Goal: Transaction & Acquisition: Purchase product/service

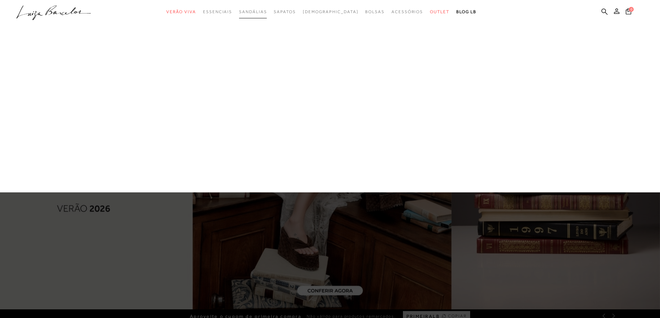
click at [267, 11] on span "Sandálias" at bounding box center [253, 11] width 28 height 5
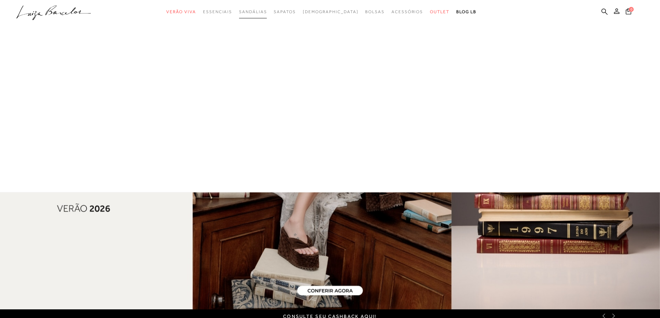
click at [267, 10] on span "Sandálias" at bounding box center [253, 11] width 28 height 5
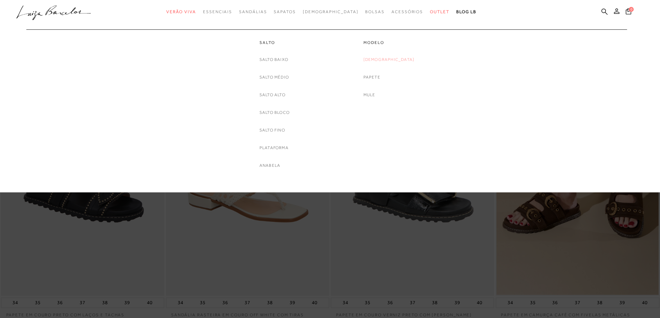
click at [390, 59] on link "[DEMOGRAPHIC_DATA]" at bounding box center [388, 59] width 51 height 7
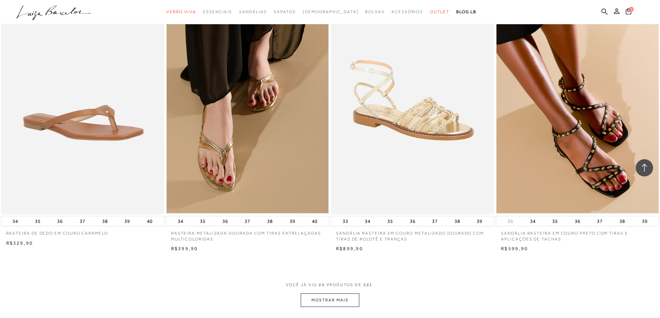
scroll to position [1628, 0]
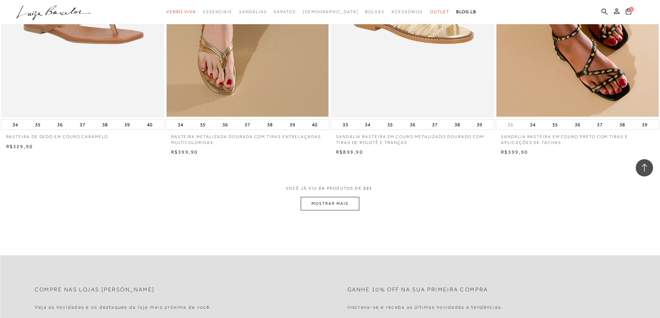
click at [338, 207] on button "MOSTRAR MAIS" at bounding box center [330, 204] width 58 height 14
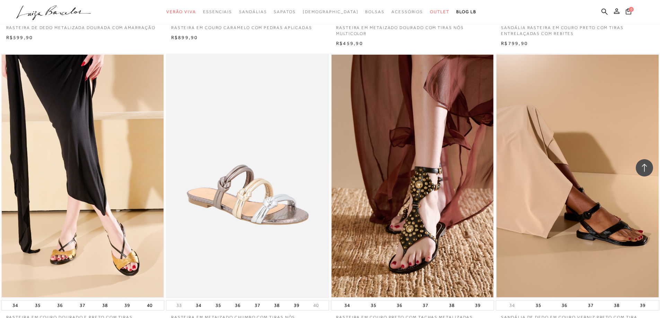
scroll to position [3325, 0]
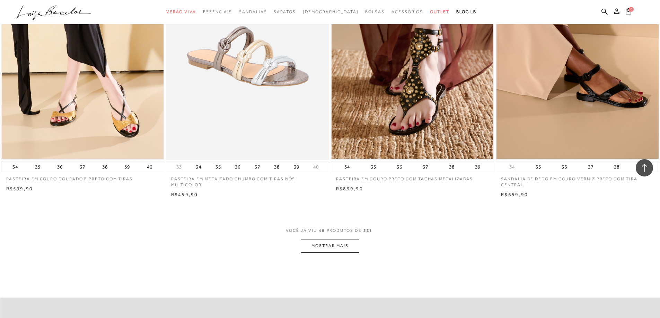
click at [328, 247] on button "MOSTRAR MAIS" at bounding box center [330, 246] width 58 height 14
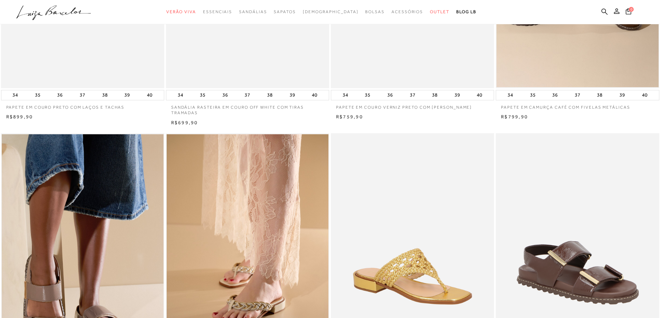
scroll to position [0, 0]
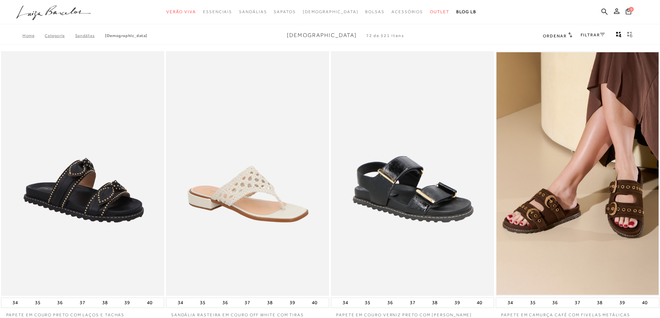
click at [112, 36] on link "[DEMOGRAPHIC_DATA]" at bounding box center [126, 35] width 42 height 5
click at [588, 35] on link "FILTRAR" at bounding box center [592, 35] width 24 height 5
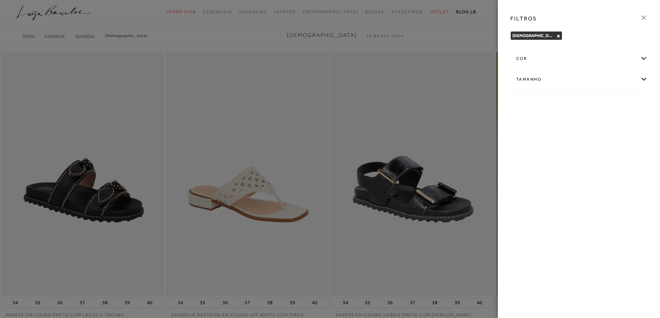
click at [537, 60] on div "cor" at bounding box center [578, 59] width 136 height 18
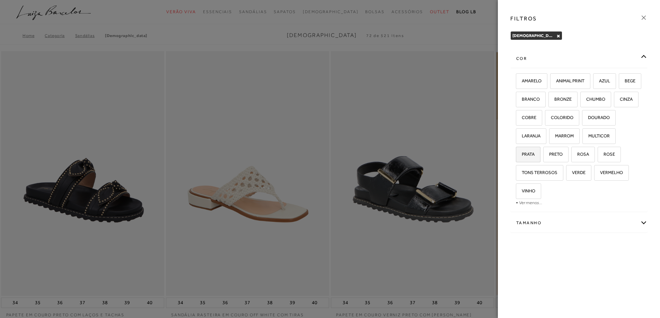
click at [534, 154] on span "PRATA" at bounding box center [525, 154] width 18 height 5
click at [522, 154] on input "PRATA" at bounding box center [518, 155] width 7 height 7
checkbox input "true"
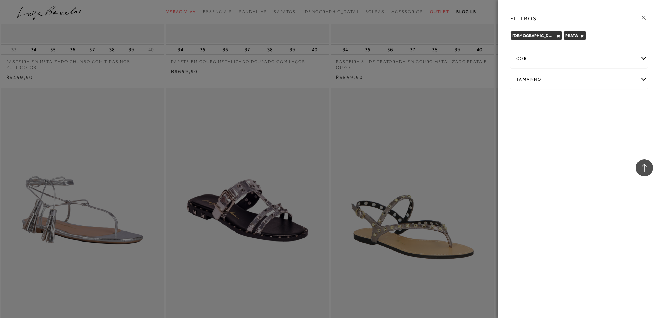
scroll to position [658, 0]
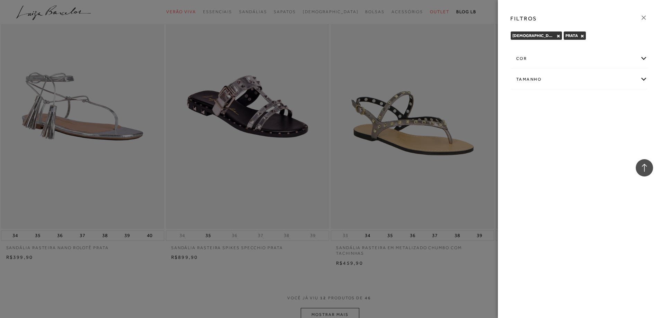
click at [561, 242] on div "FILTROS [DEMOGRAPHIC_DATA] × PRATA × Limpar todos os refinamentos cor AMARELO A…" at bounding box center [579, 159] width 162 height 318
click at [380, 172] on div at bounding box center [330, 159] width 660 height 318
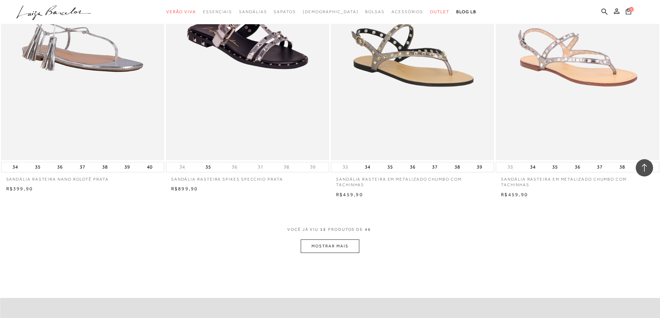
scroll to position [762, 0]
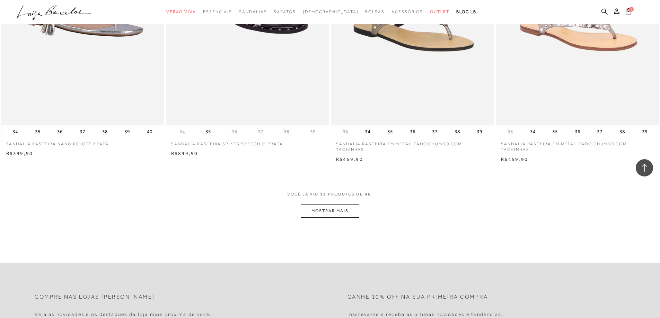
click at [345, 213] on button "MOSTRAR MAIS" at bounding box center [330, 211] width 58 height 14
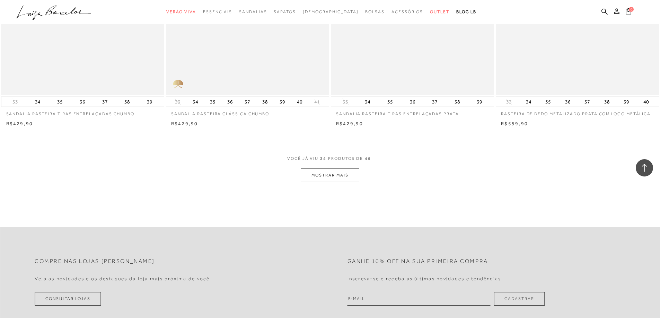
scroll to position [1662, 0]
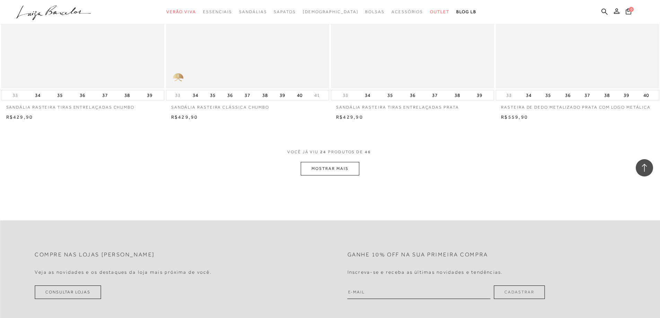
click at [351, 172] on button "MOSTRAR MAIS" at bounding box center [330, 169] width 58 height 14
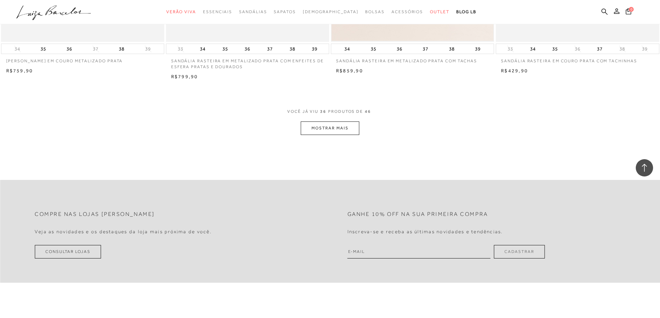
scroll to position [2597, 0]
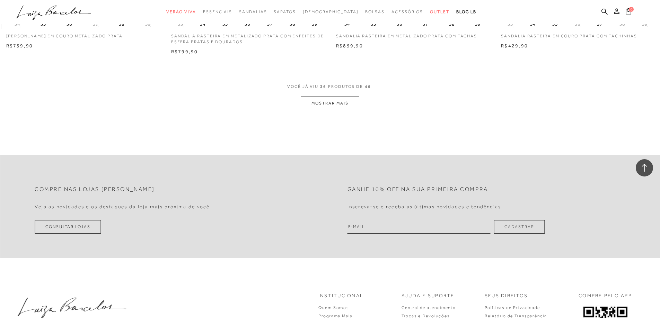
click at [335, 105] on button "MOSTRAR MAIS" at bounding box center [330, 104] width 58 height 14
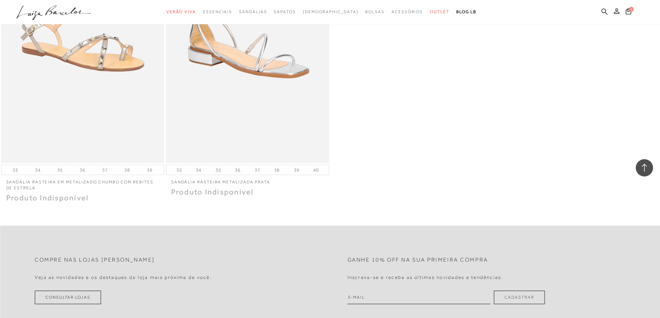
scroll to position [3359, 0]
